Goal: Transaction & Acquisition: Purchase product/service

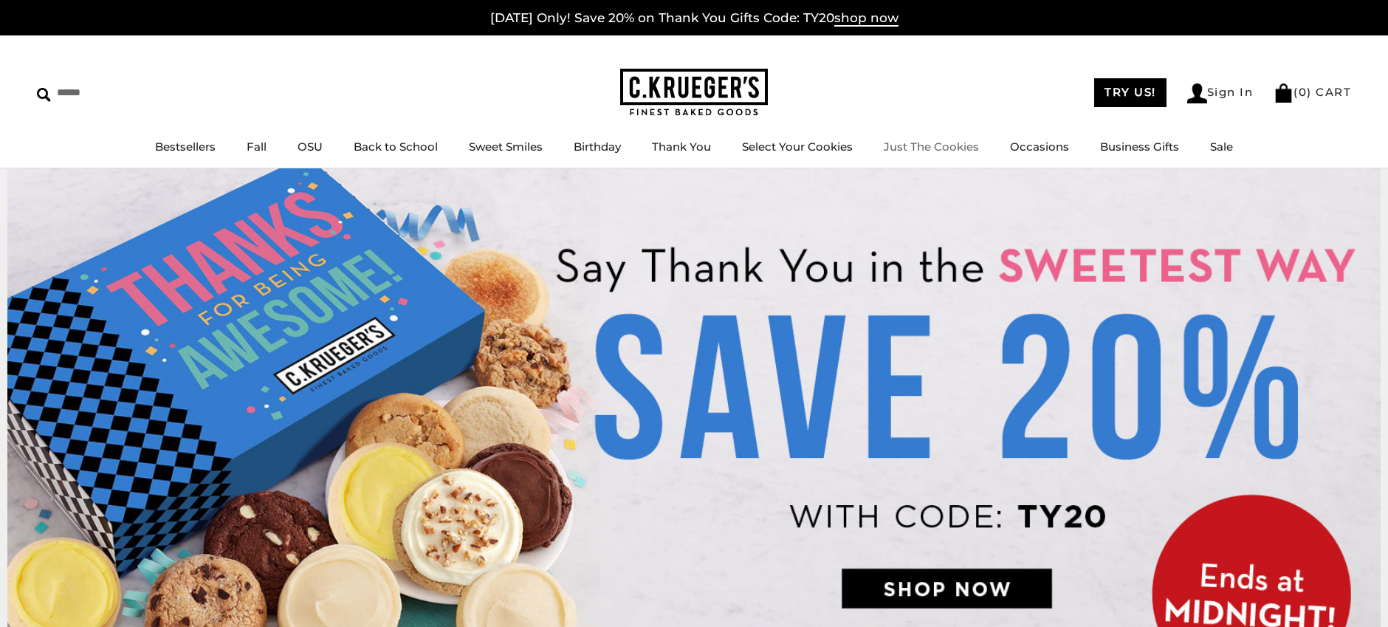
click at [943, 148] on link "Just The Cookies" at bounding box center [931, 147] width 95 height 14
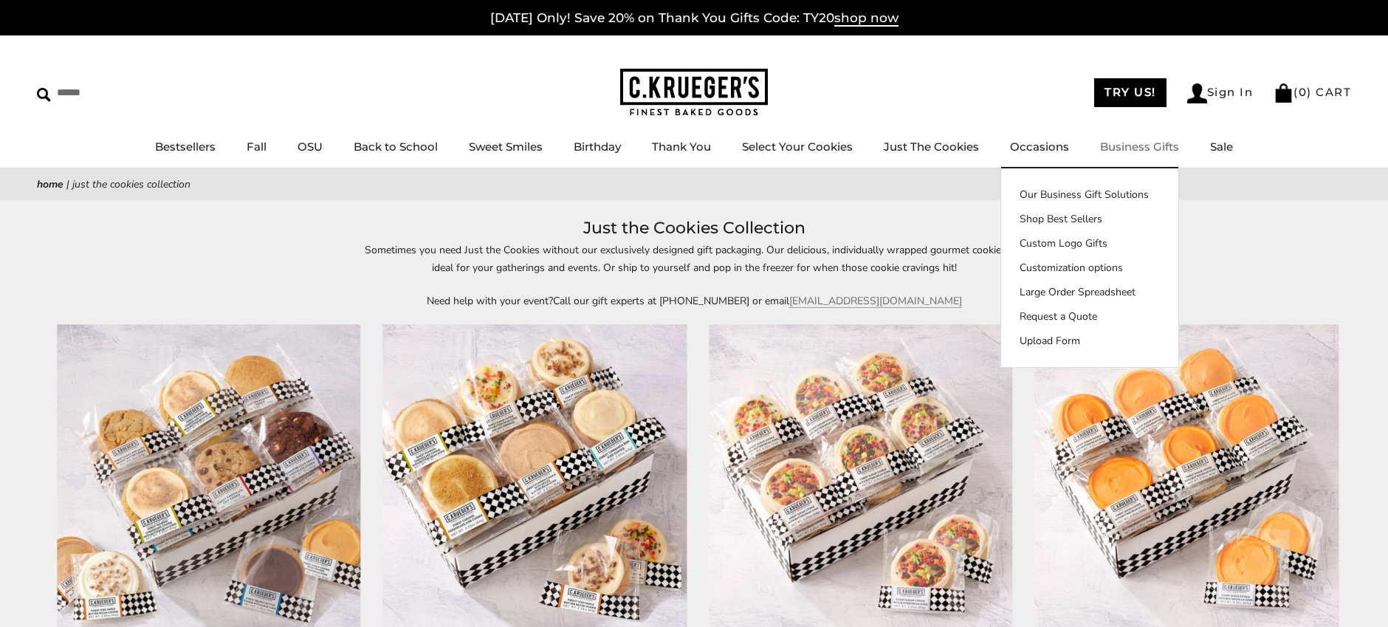
click at [1136, 145] on link "Business Gifts" at bounding box center [1139, 147] width 79 height 14
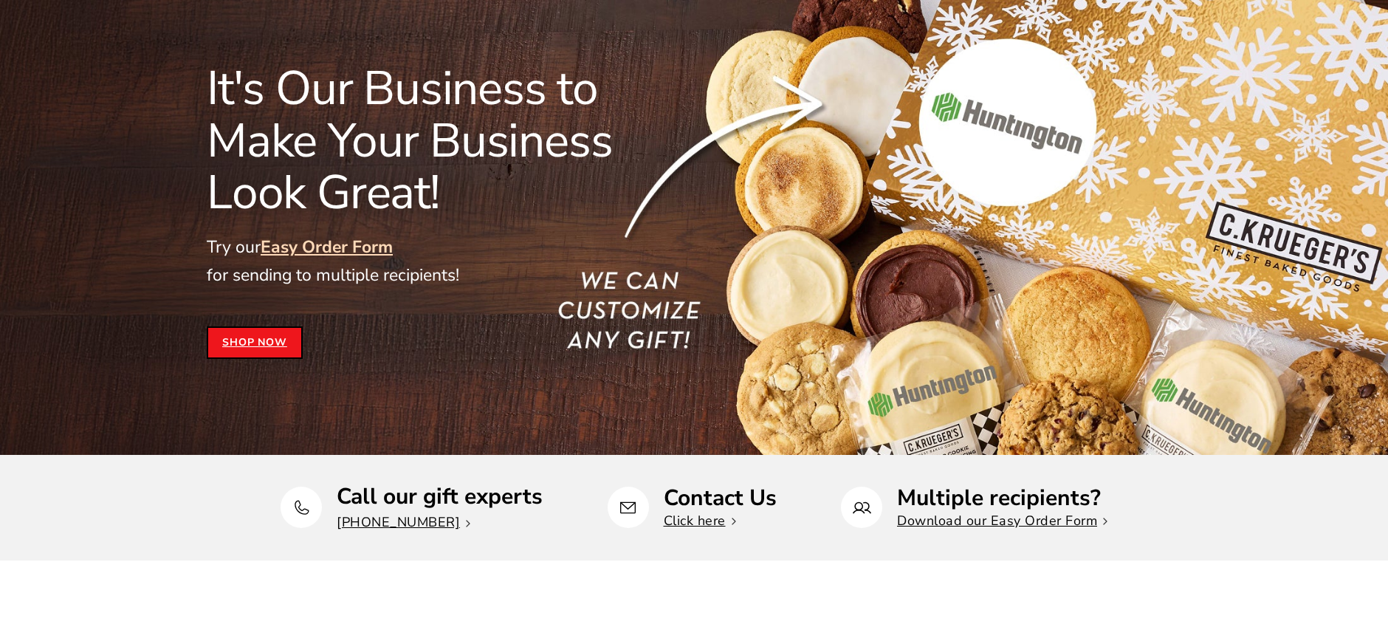
scroll to position [146, 0]
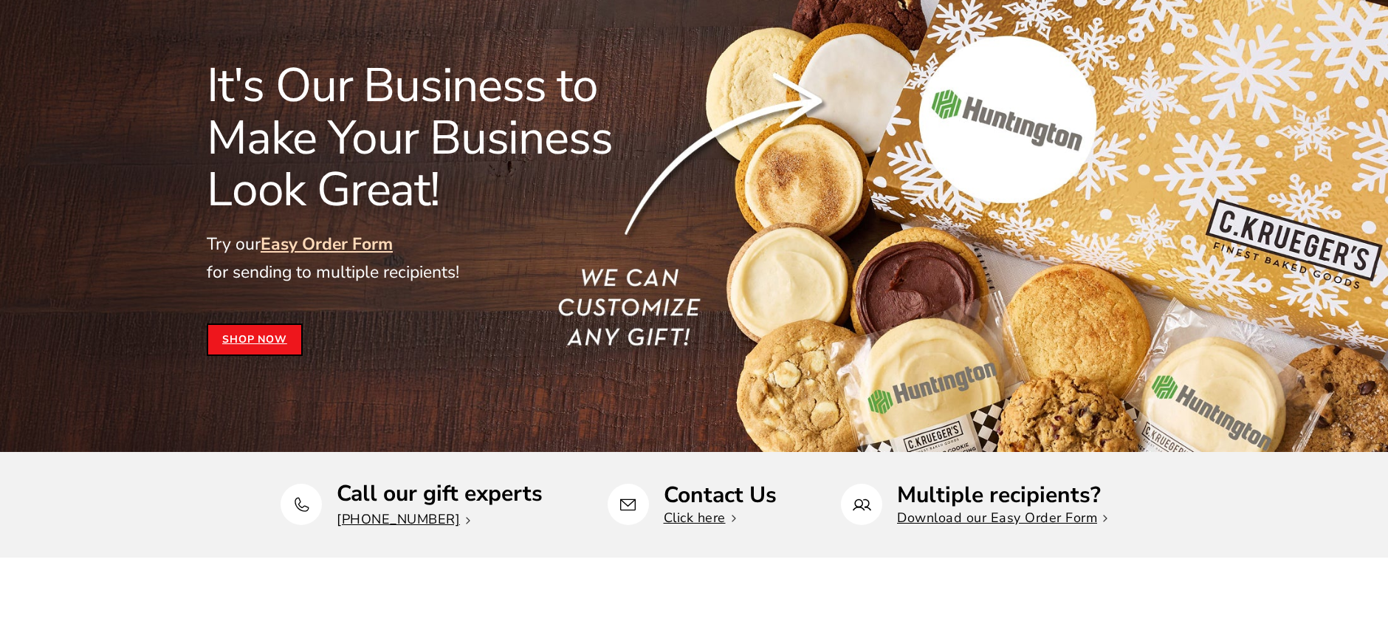
click at [255, 348] on link "Shop Now" at bounding box center [255, 339] width 96 height 32
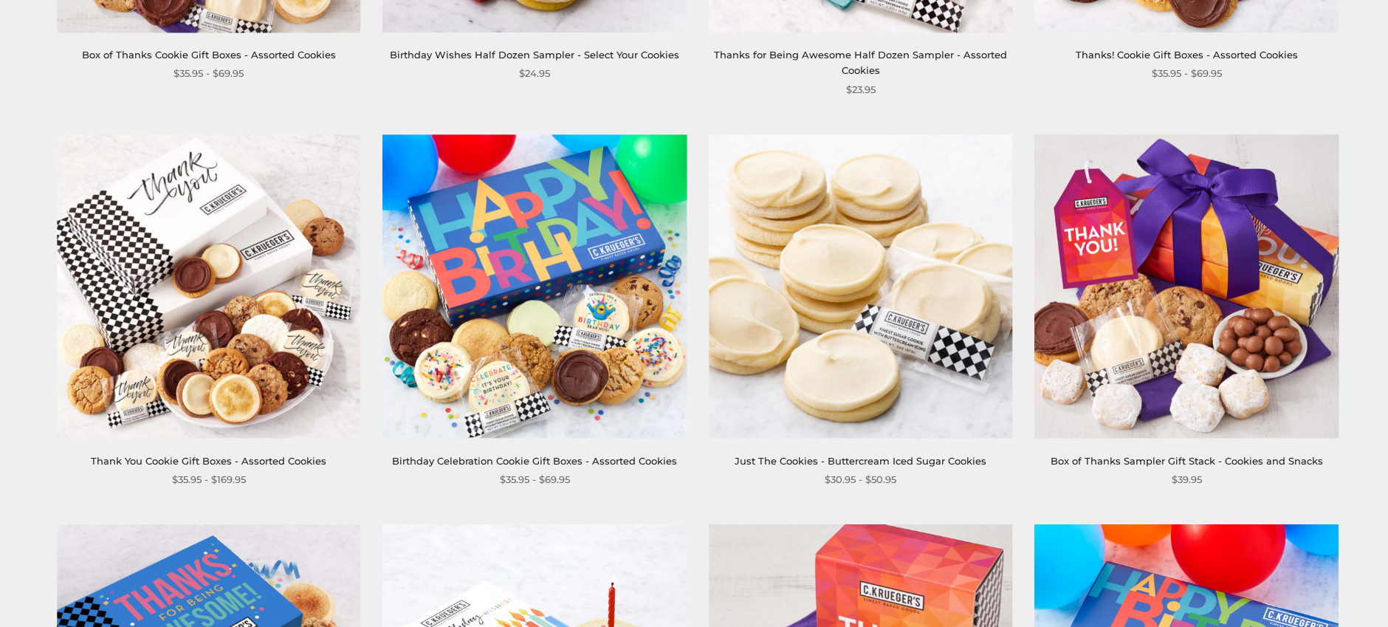
scroll to position [737, 0]
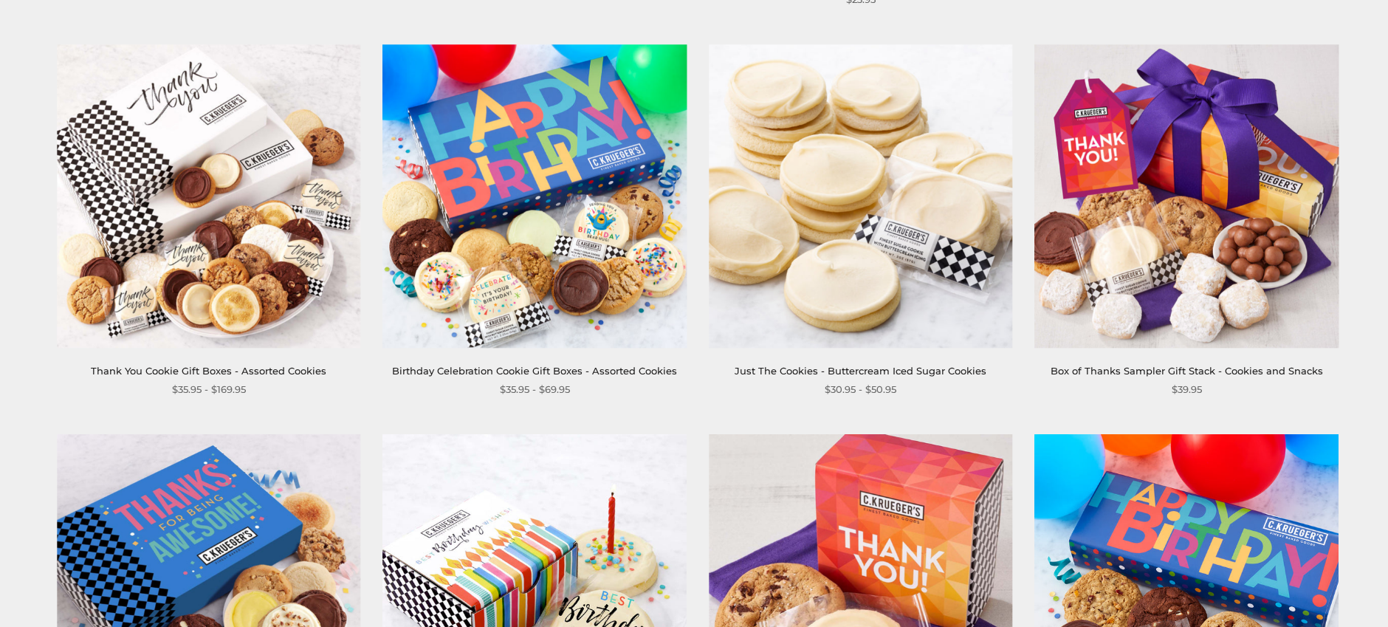
click at [885, 258] on img at bounding box center [861, 196] width 304 height 304
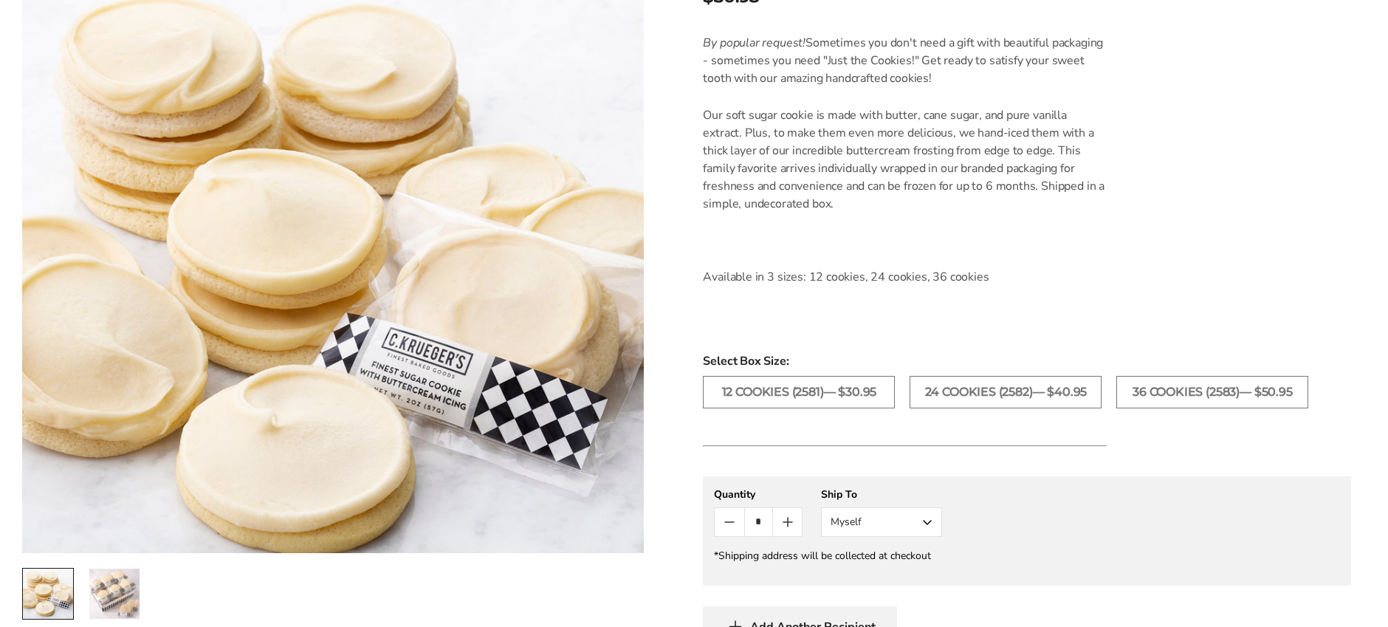
scroll to position [405, 0]
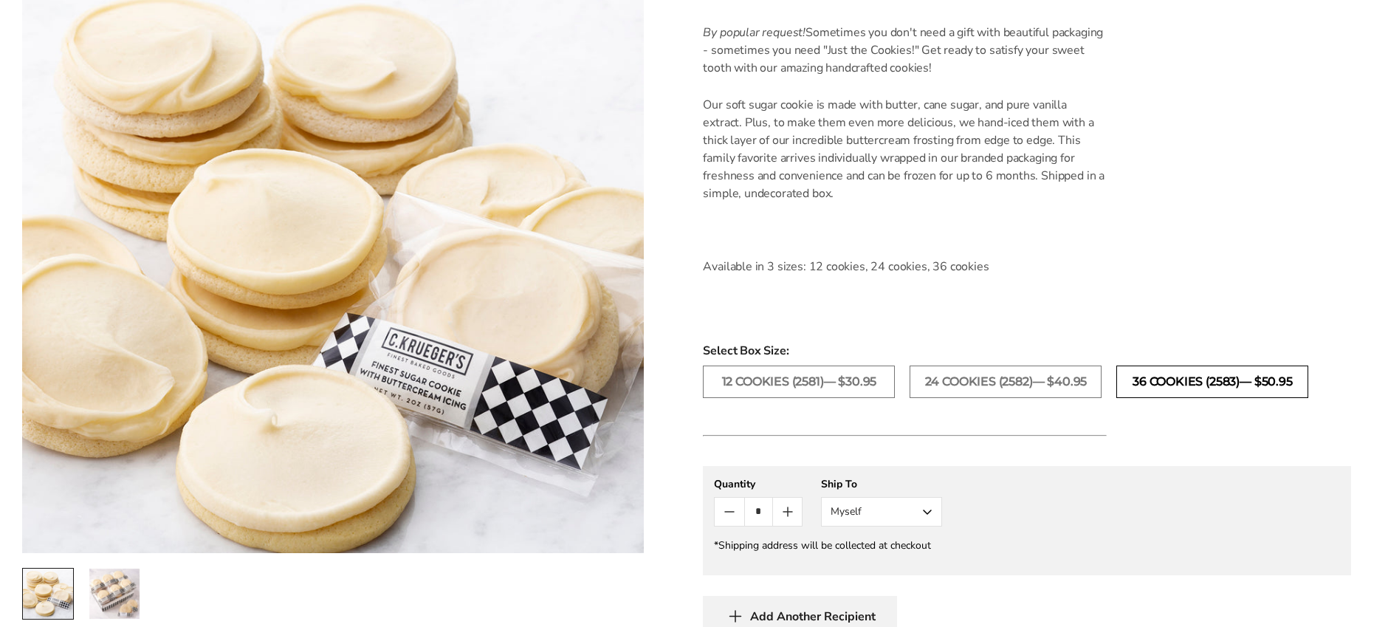
click at [1233, 383] on label "36 COOKIES (2583)— $50.95" at bounding box center [1213, 382] width 192 height 32
click at [788, 512] on icon "Count plus" at bounding box center [788, 511] width 0 height 9
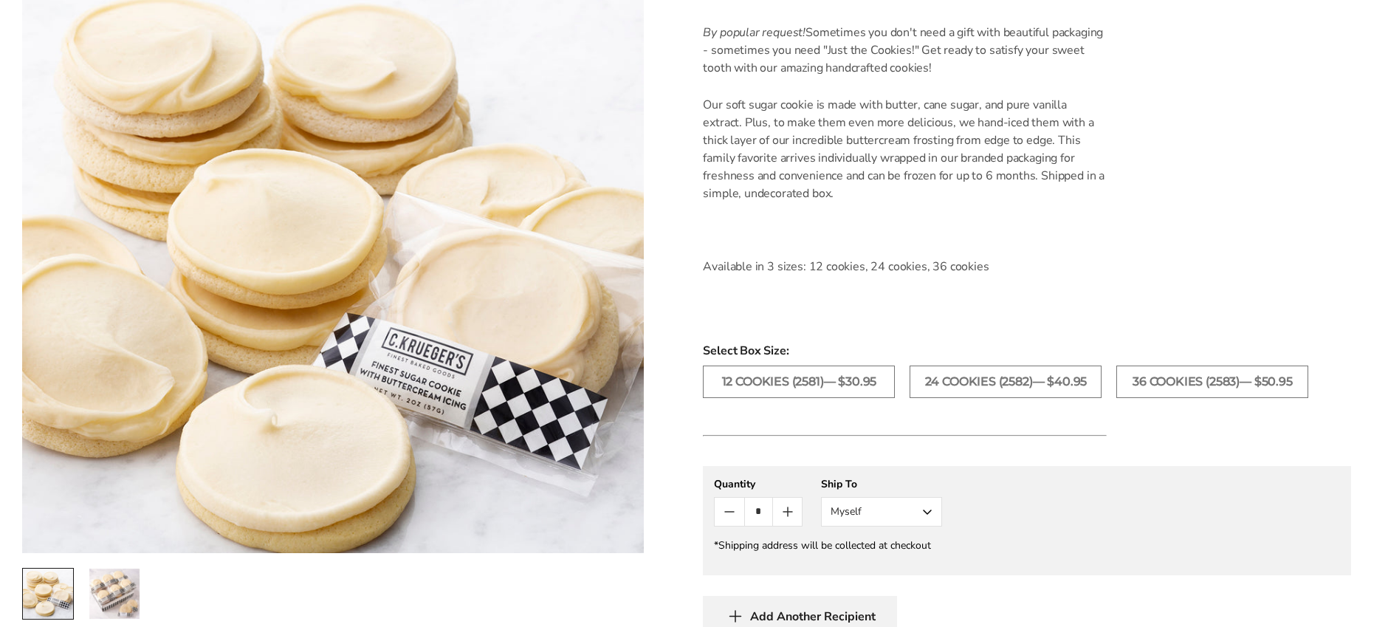
click at [788, 512] on icon "Count plus" at bounding box center [788, 511] width 0 height 9
click at [731, 512] on icon "Count minus" at bounding box center [729, 512] width 9 height 0
click at [792, 512] on icon "Count plus" at bounding box center [788, 512] width 18 height 18
type input "*"
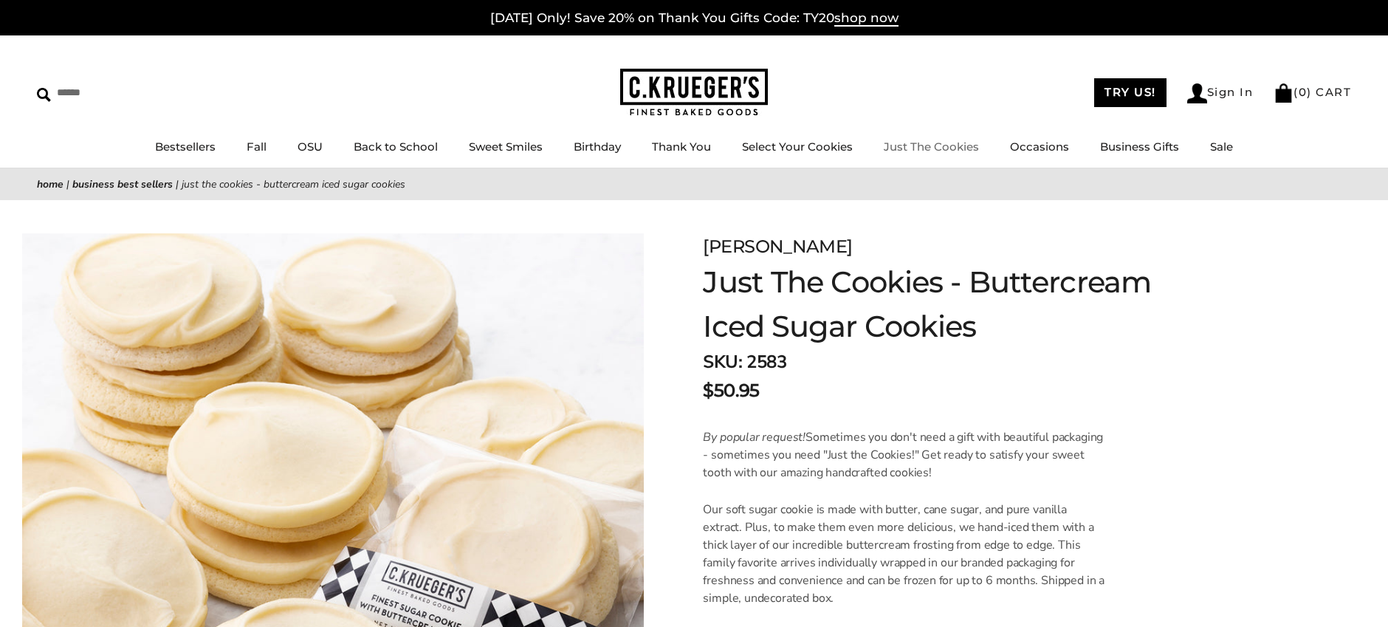
click at [919, 146] on link "Just The Cookies" at bounding box center [931, 147] width 95 height 14
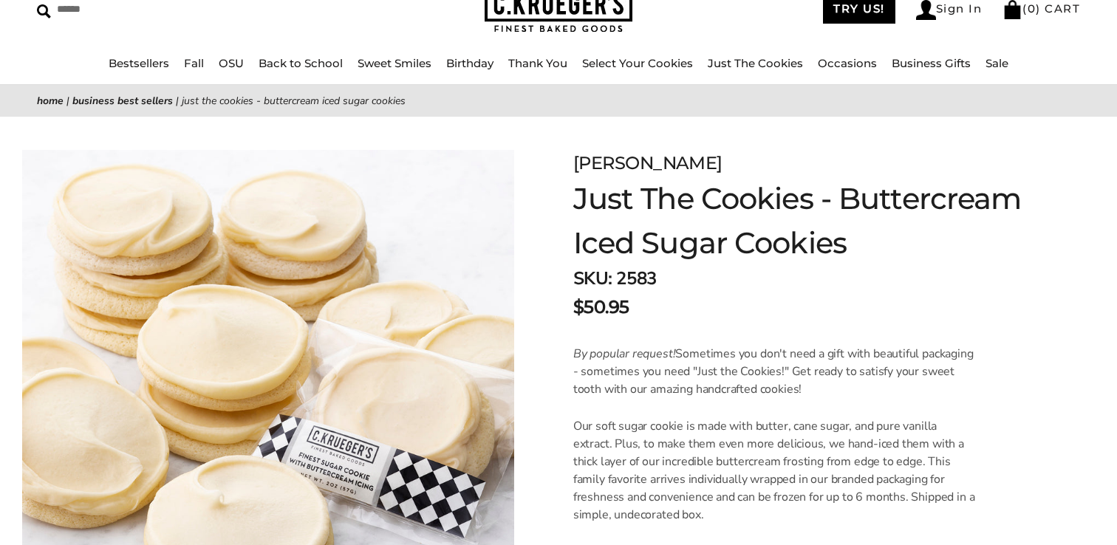
scroll to position [94, 0]
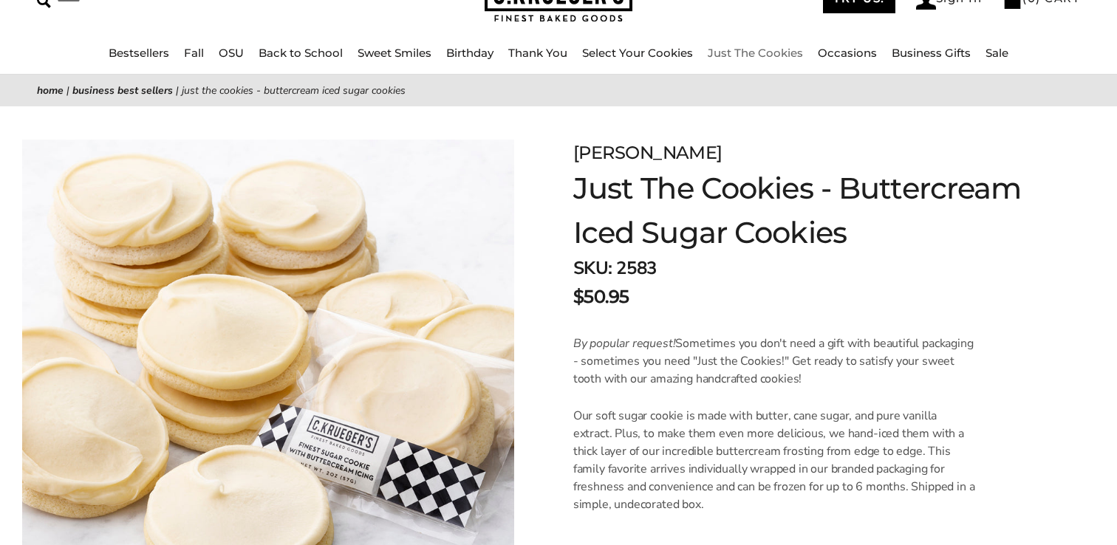
click at [758, 58] on link "Just The Cookies" at bounding box center [754, 53] width 95 height 14
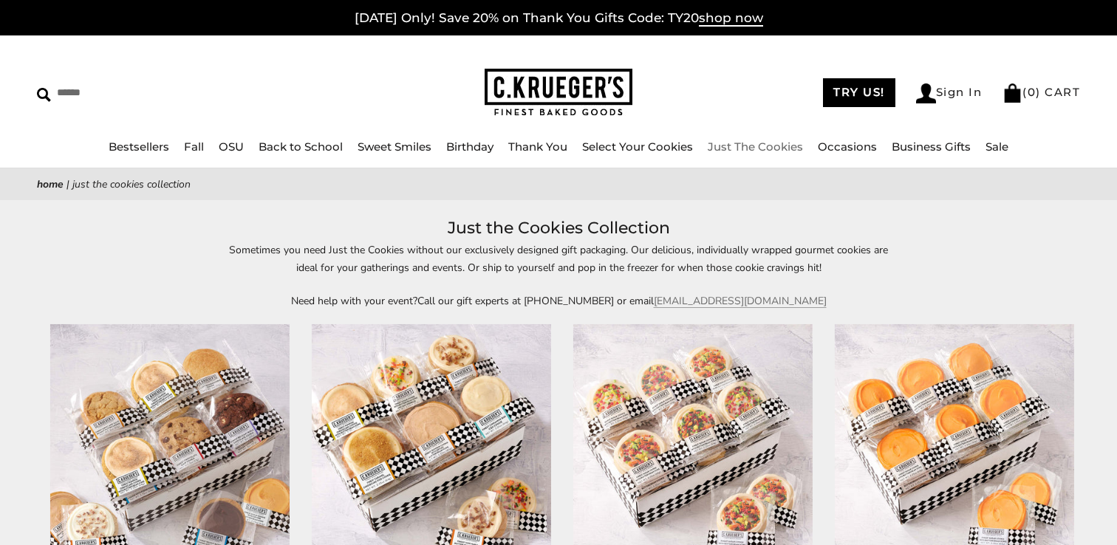
click at [755, 145] on link "Just The Cookies" at bounding box center [754, 147] width 95 height 14
click at [159, 151] on link "Bestsellers" at bounding box center [139, 147] width 61 height 14
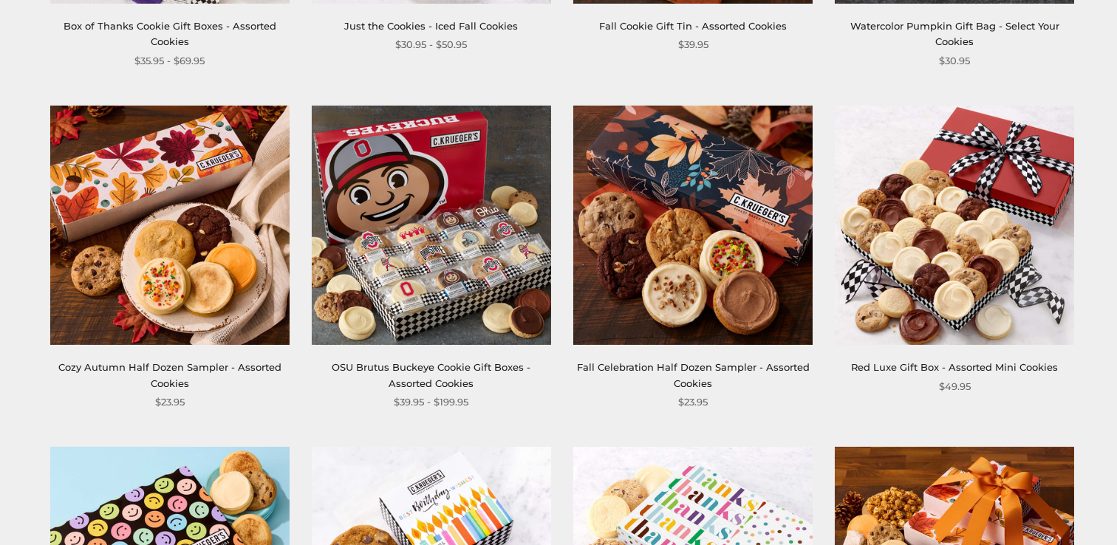
scroll to position [1223, 0]
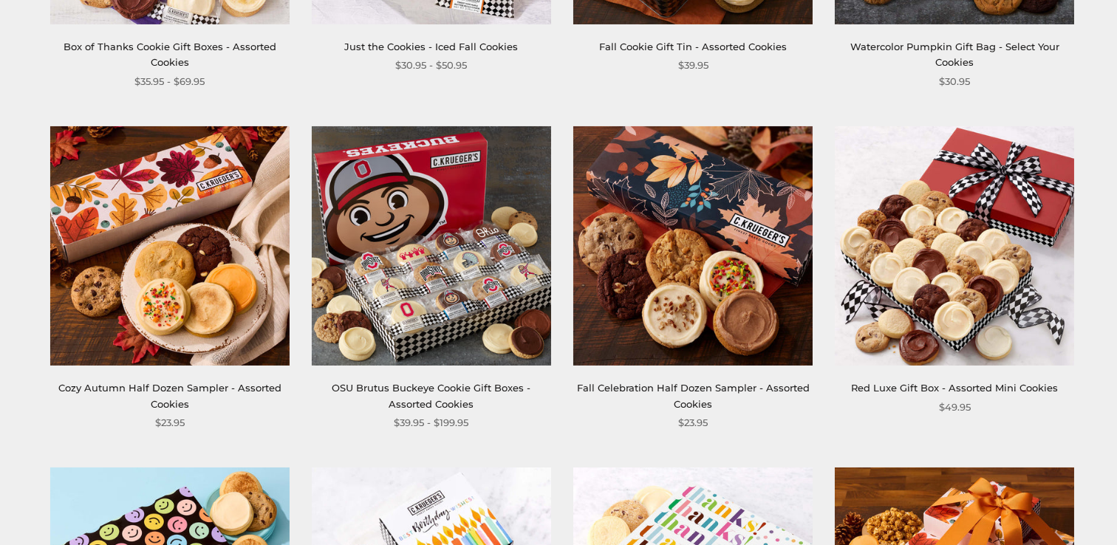
click at [416, 290] on img at bounding box center [431, 245] width 239 height 239
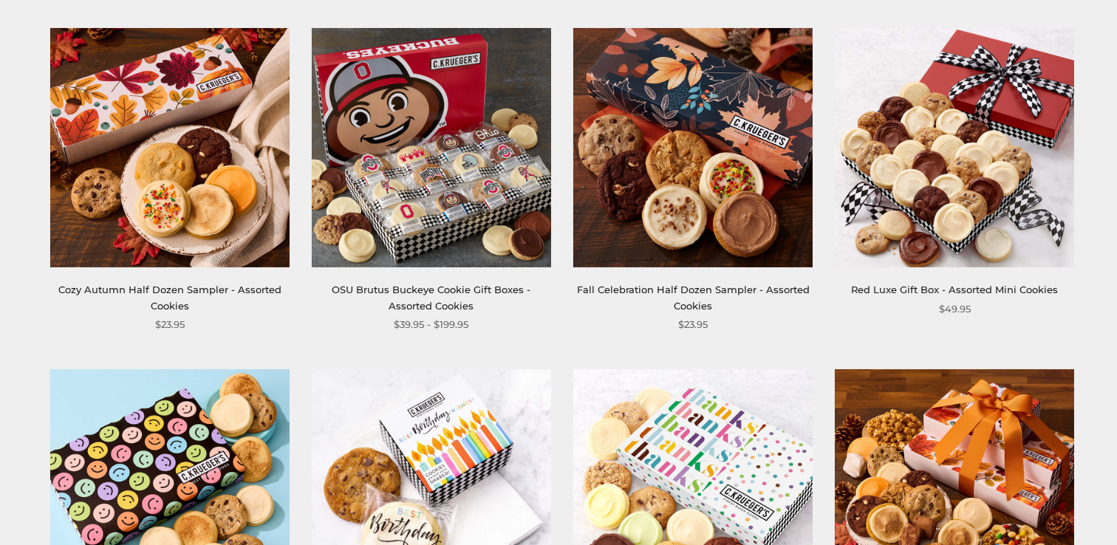
scroll to position [1340, 0]
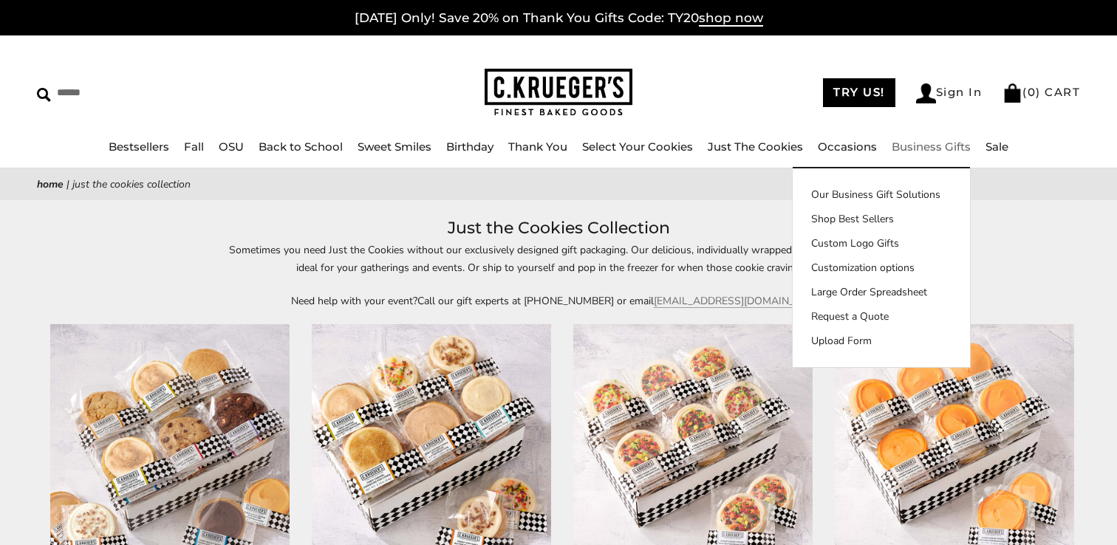
click at [939, 147] on link "Business Gifts" at bounding box center [930, 147] width 79 height 14
